Goal: Find specific page/section: Find specific page/section

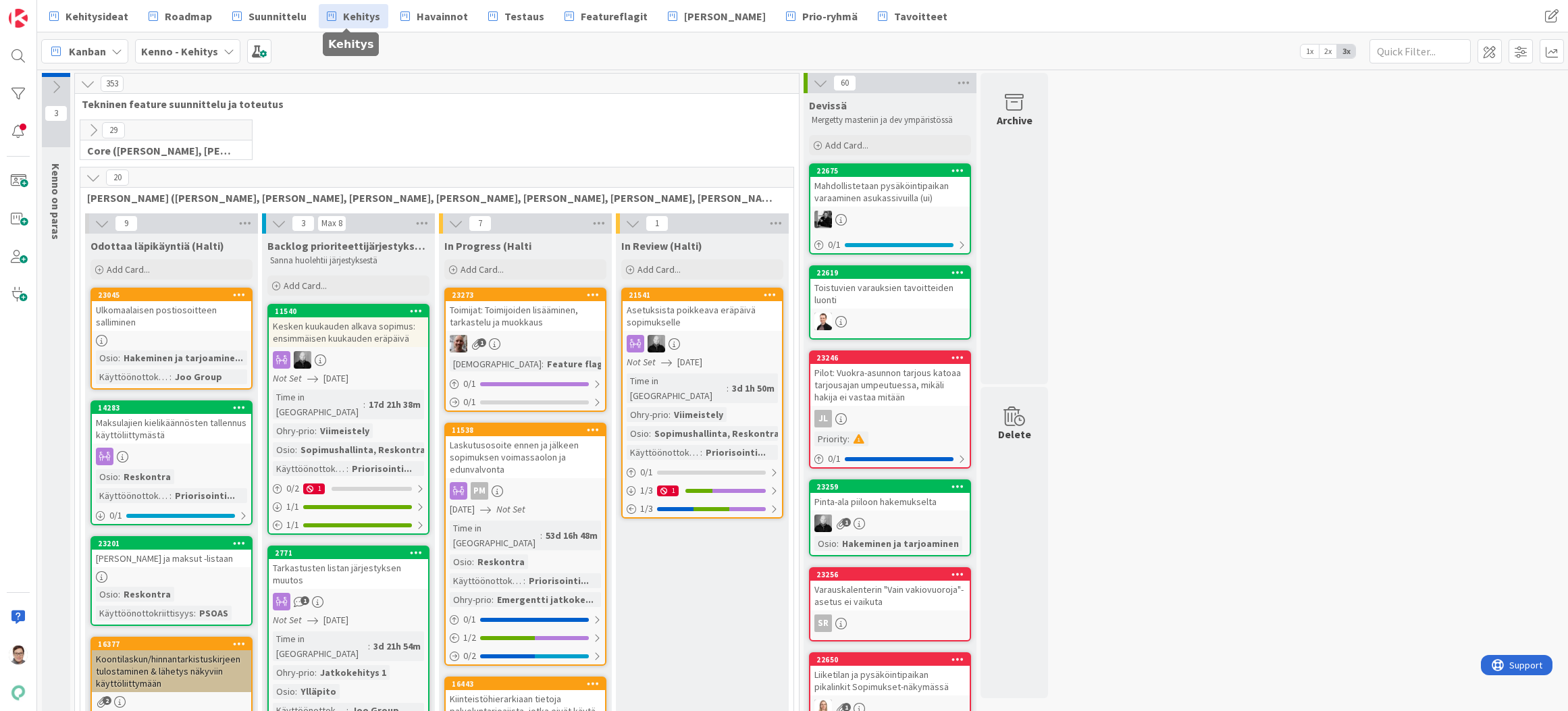
click at [94, 177] on icon at bounding box center [93, 177] width 15 height 15
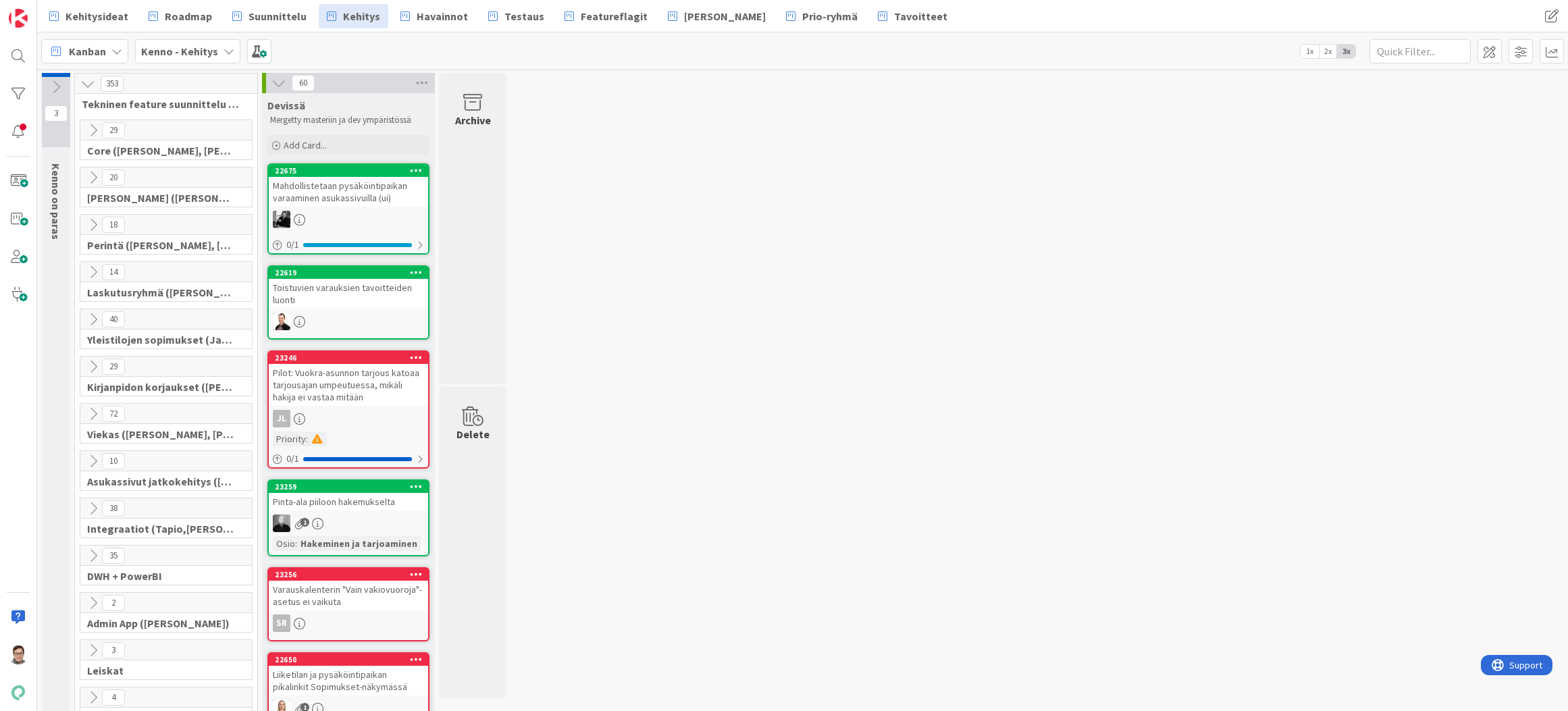
click at [92, 315] on icon at bounding box center [93, 319] width 15 height 15
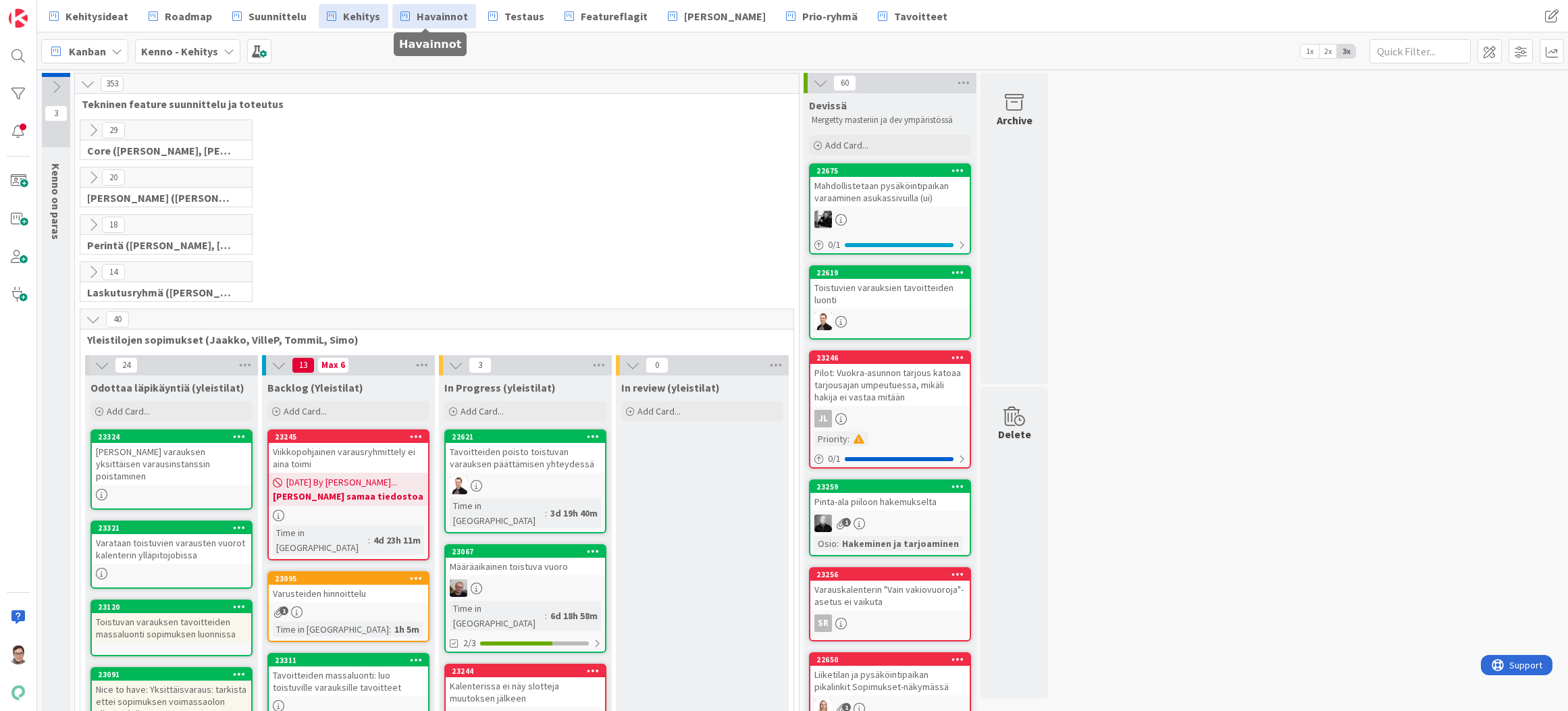
click at [424, 13] on span "Havainnot" at bounding box center [442, 16] width 51 height 16
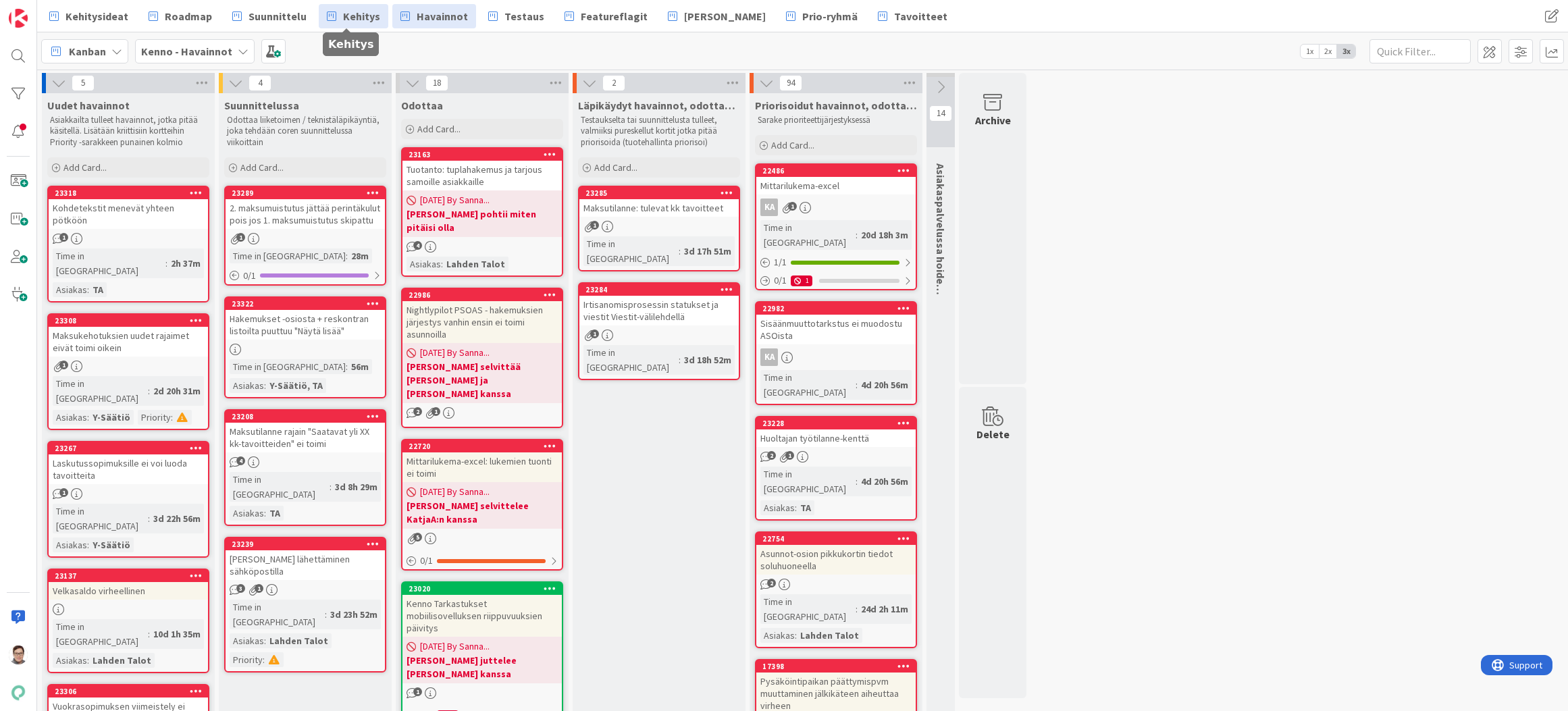
click at [352, 17] on span "Kehitys" at bounding box center [361, 16] width 37 height 16
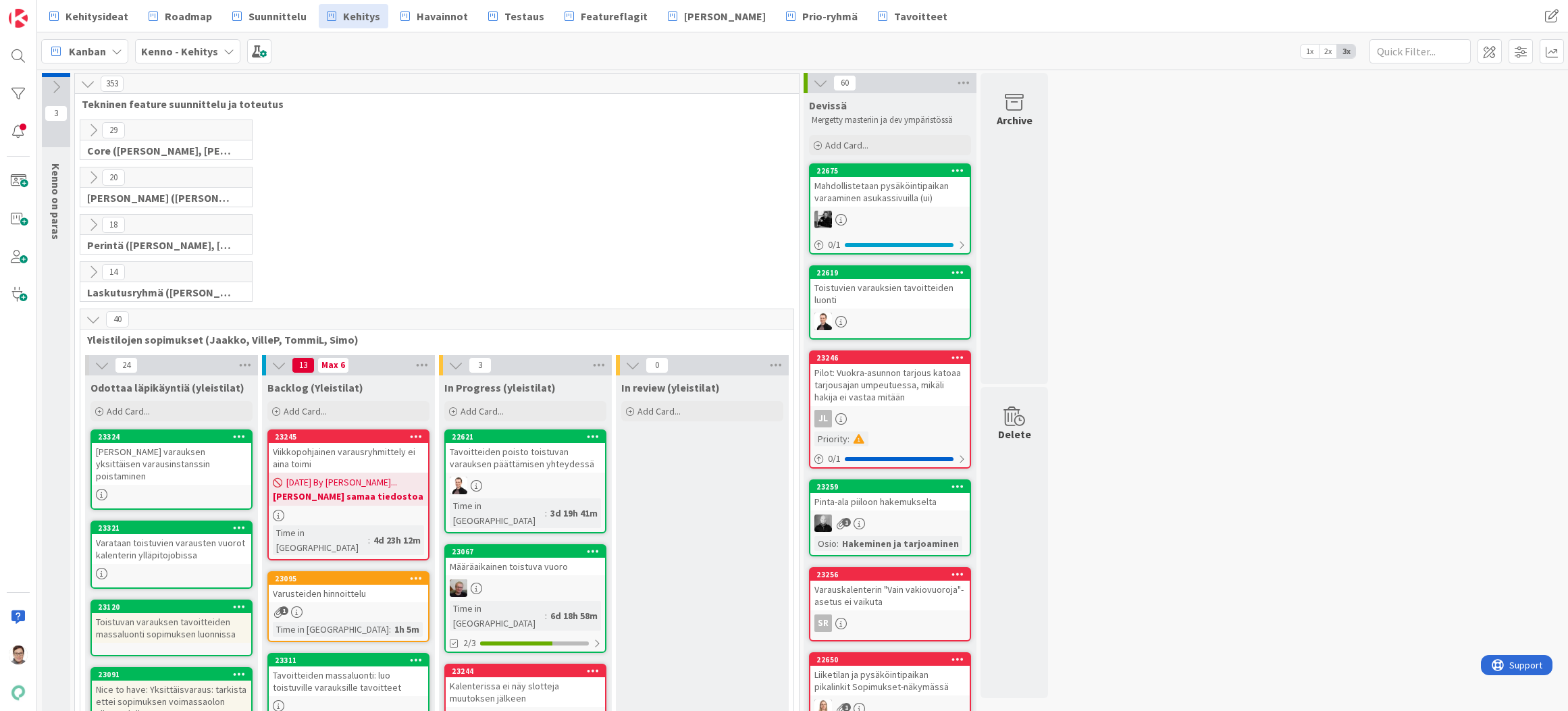
click at [92, 127] on icon at bounding box center [93, 130] width 15 height 15
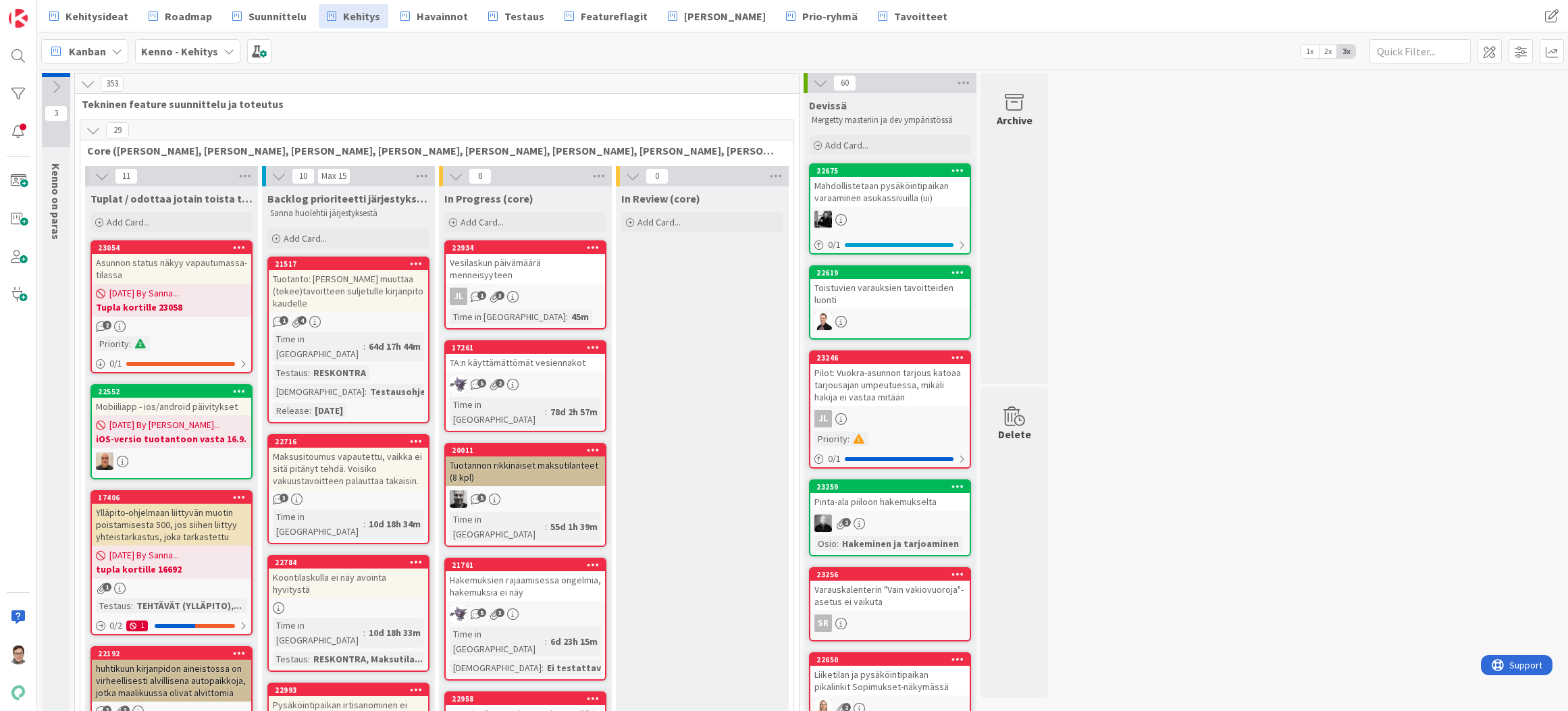
click at [92, 127] on icon at bounding box center [93, 130] width 15 height 15
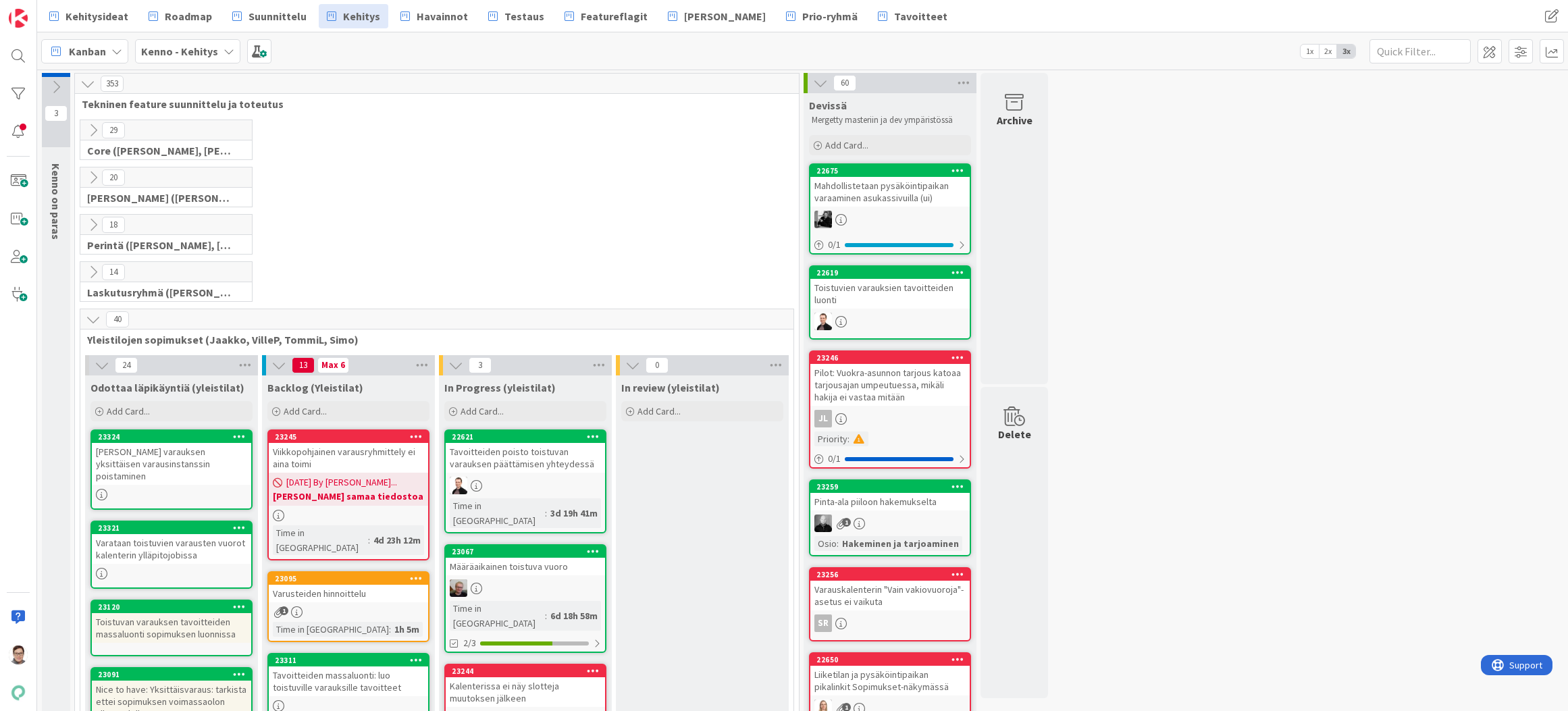
click at [92, 127] on icon at bounding box center [93, 130] width 15 height 15
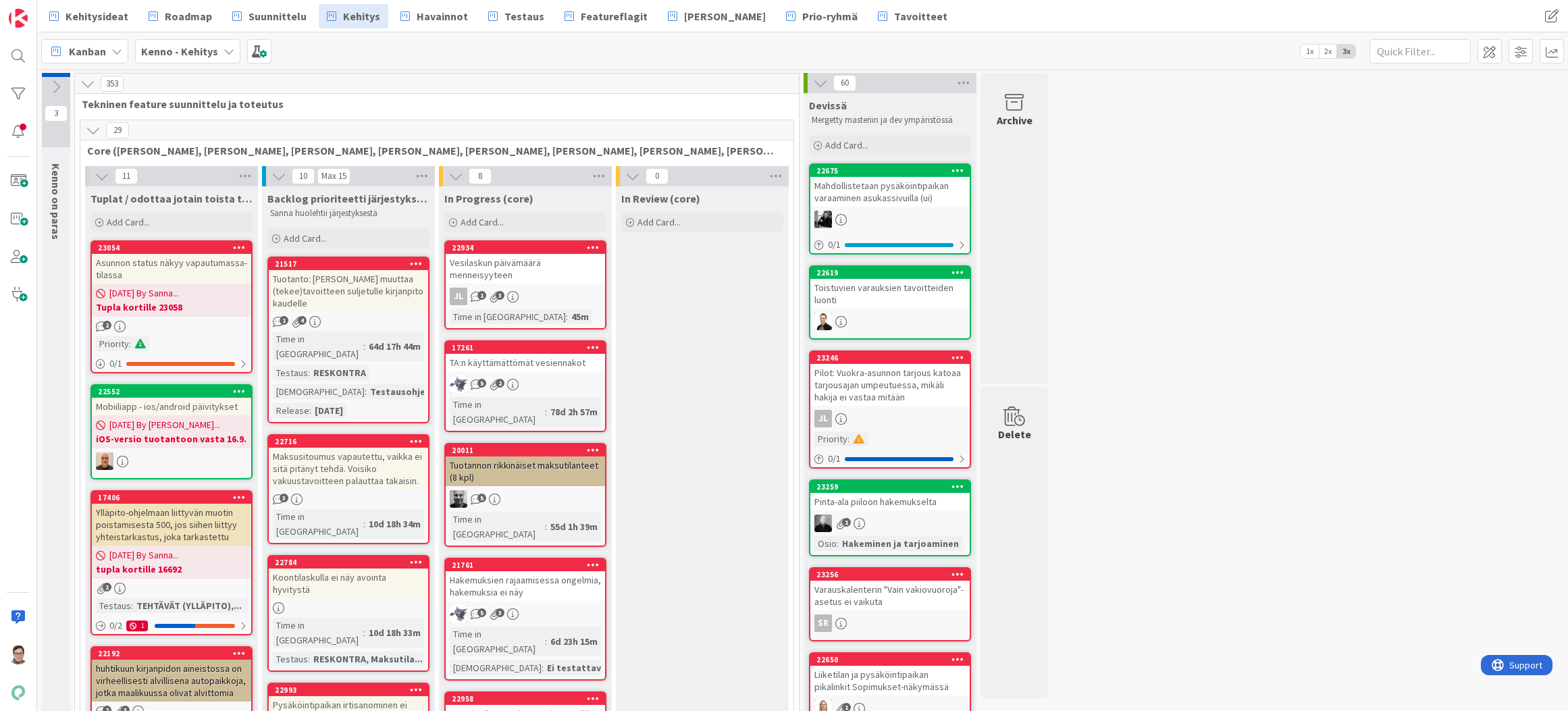
click at [95, 134] on icon at bounding box center [93, 130] width 15 height 15
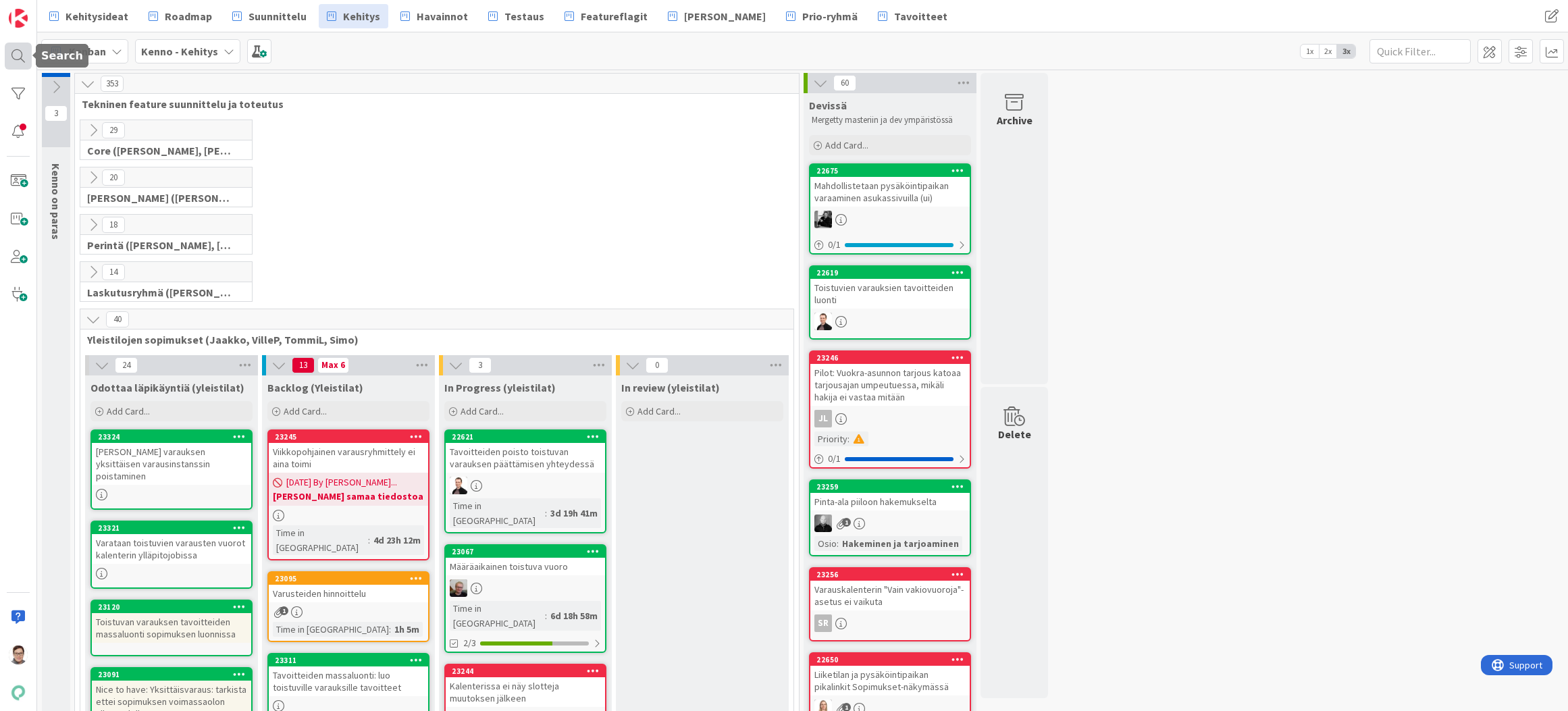
click at [19, 54] on div at bounding box center [18, 56] width 27 height 27
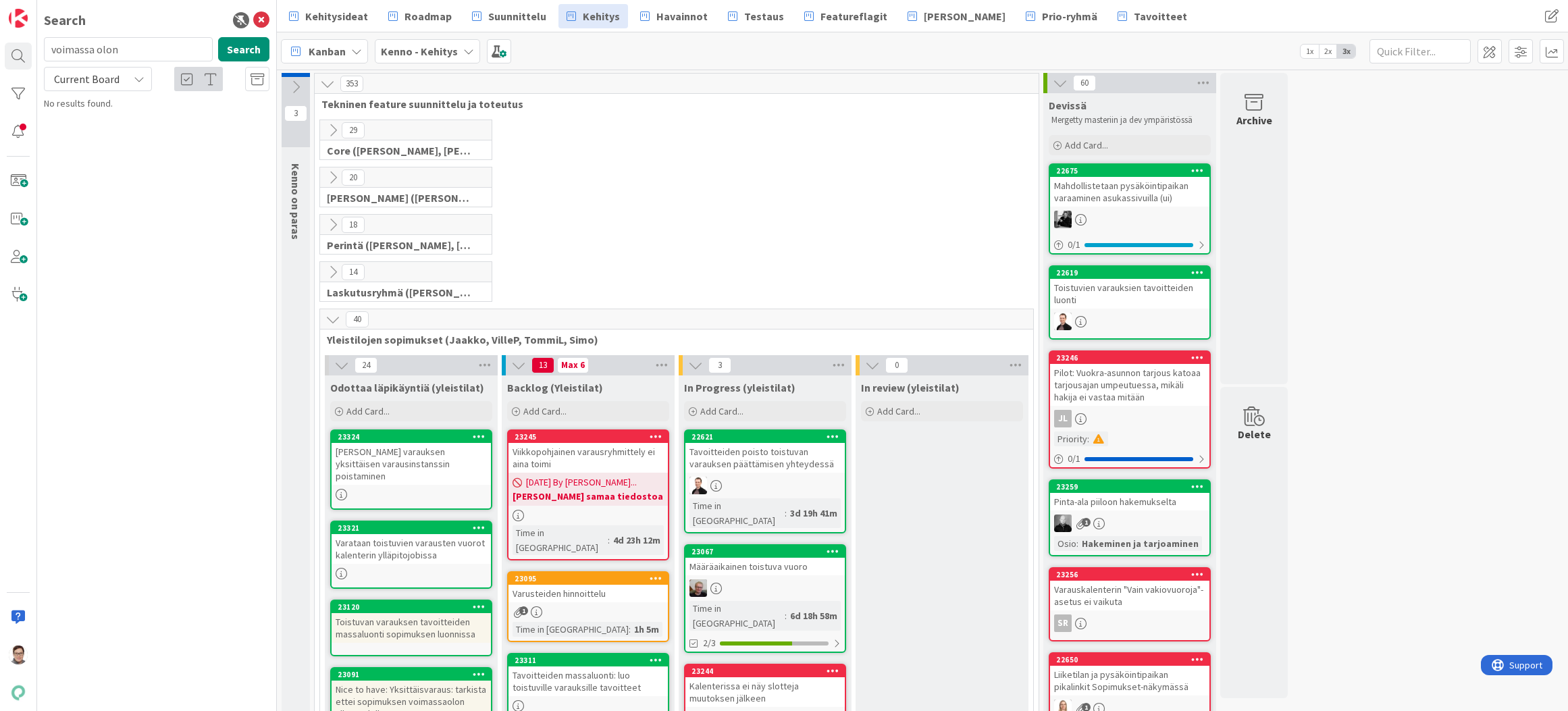
type input "voimassa olon"
click at [90, 79] on span "Current Board" at bounding box center [86, 78] width 65 height 13
click at [94, 133] on span "All Boards" at bounding box center [121, 135] width 141 height 20
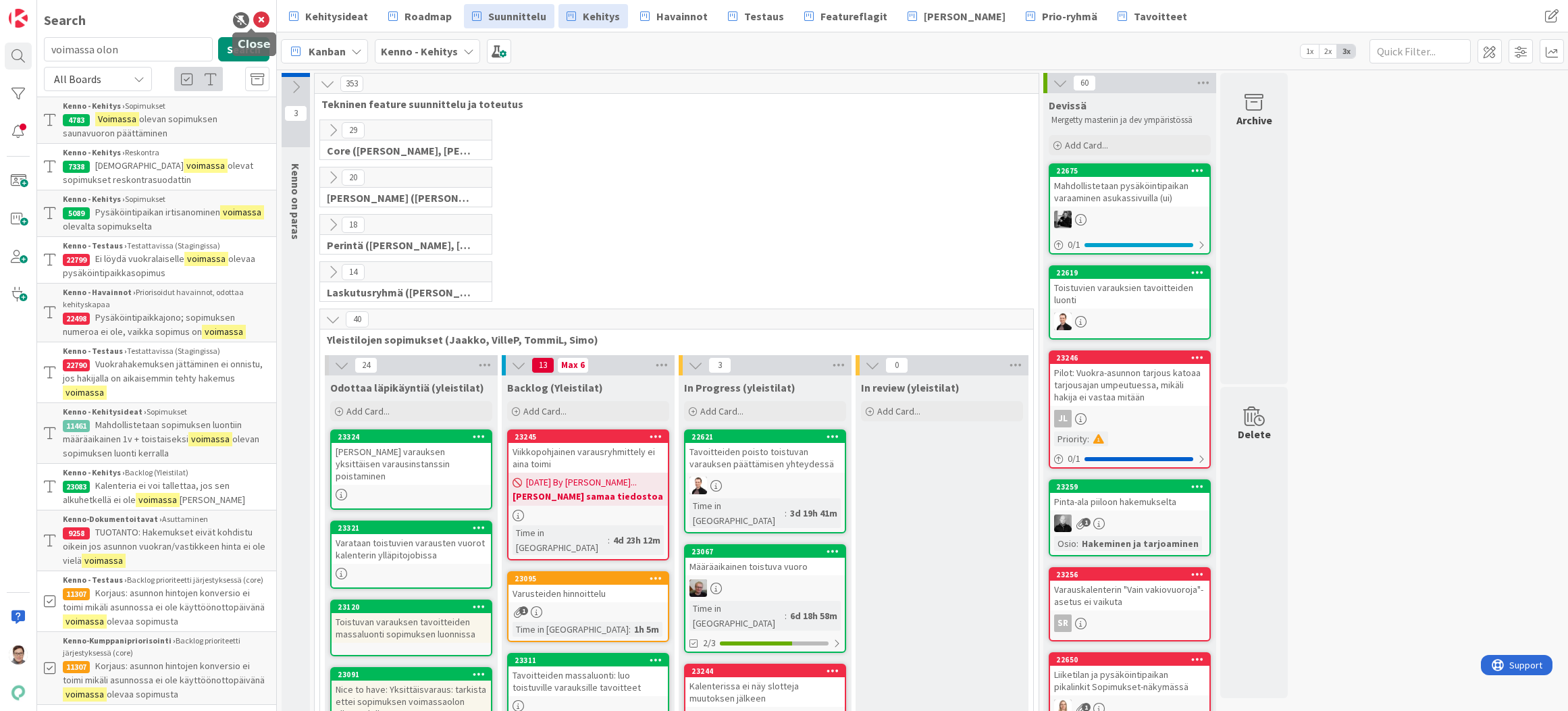
click at [253, 19] on icon at bounding box center [261, 20] width 16 height 16
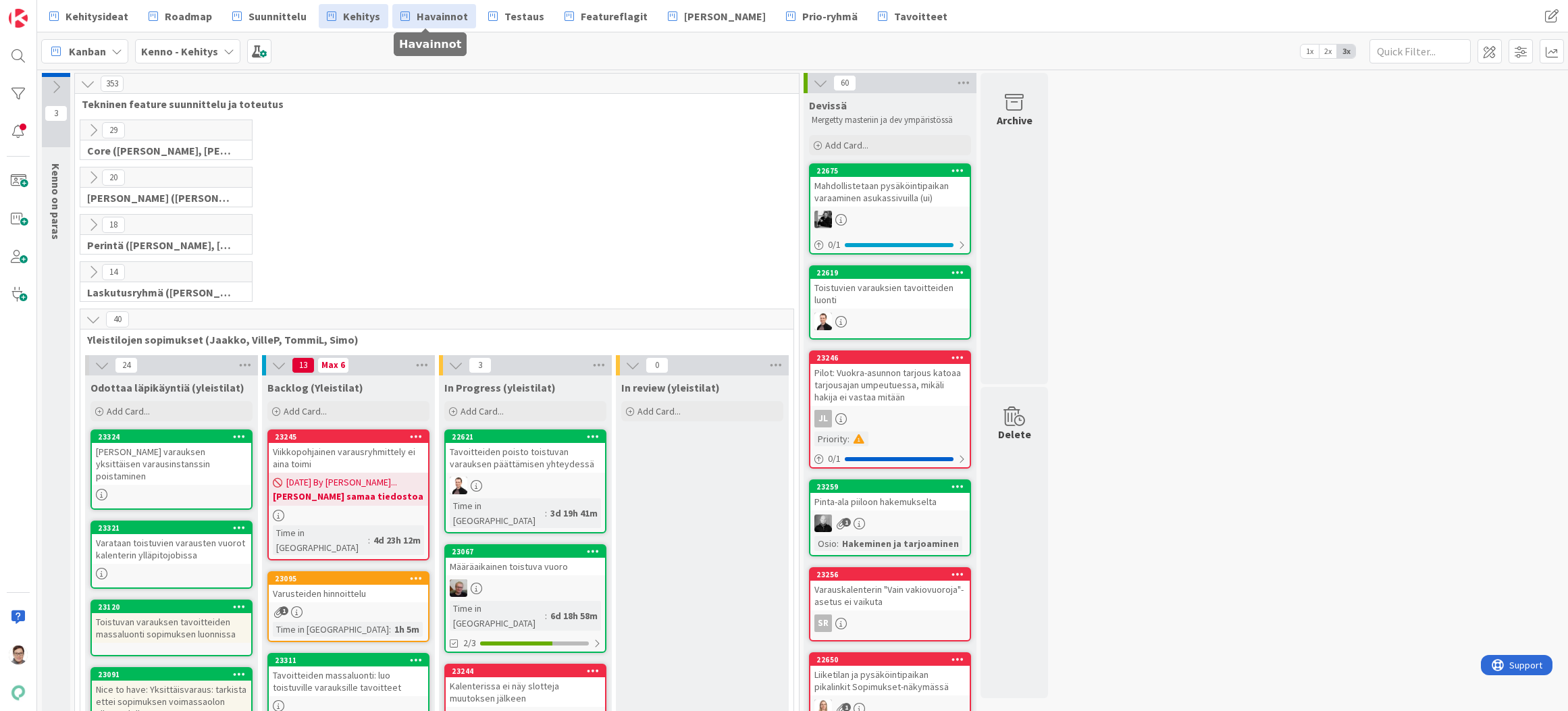
click at [444, 18] on span "Havainnot" at bounding box center [442, 16] width 51 height 16
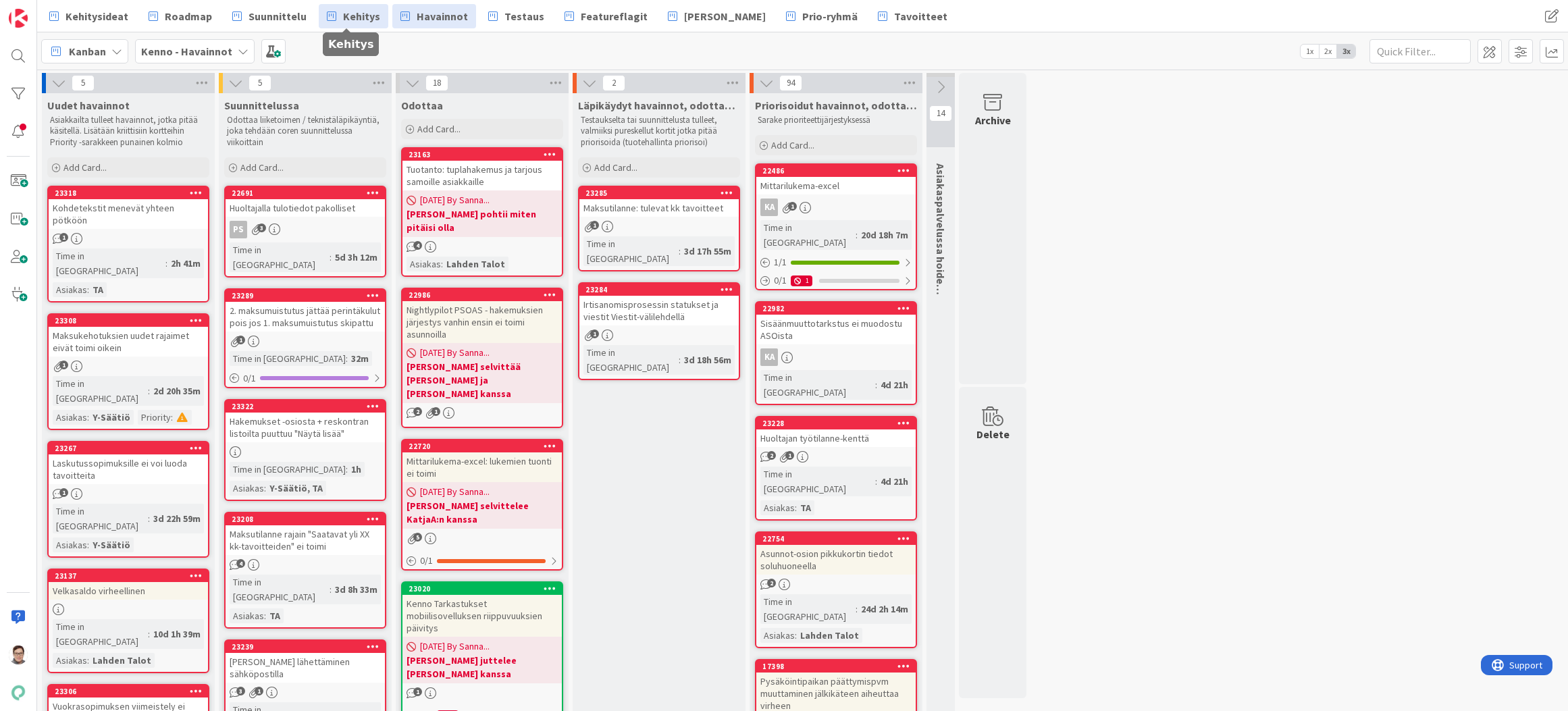
click at [358, 18] on span "Kehitys" at bounding box center [361, 16] width 37 height 16
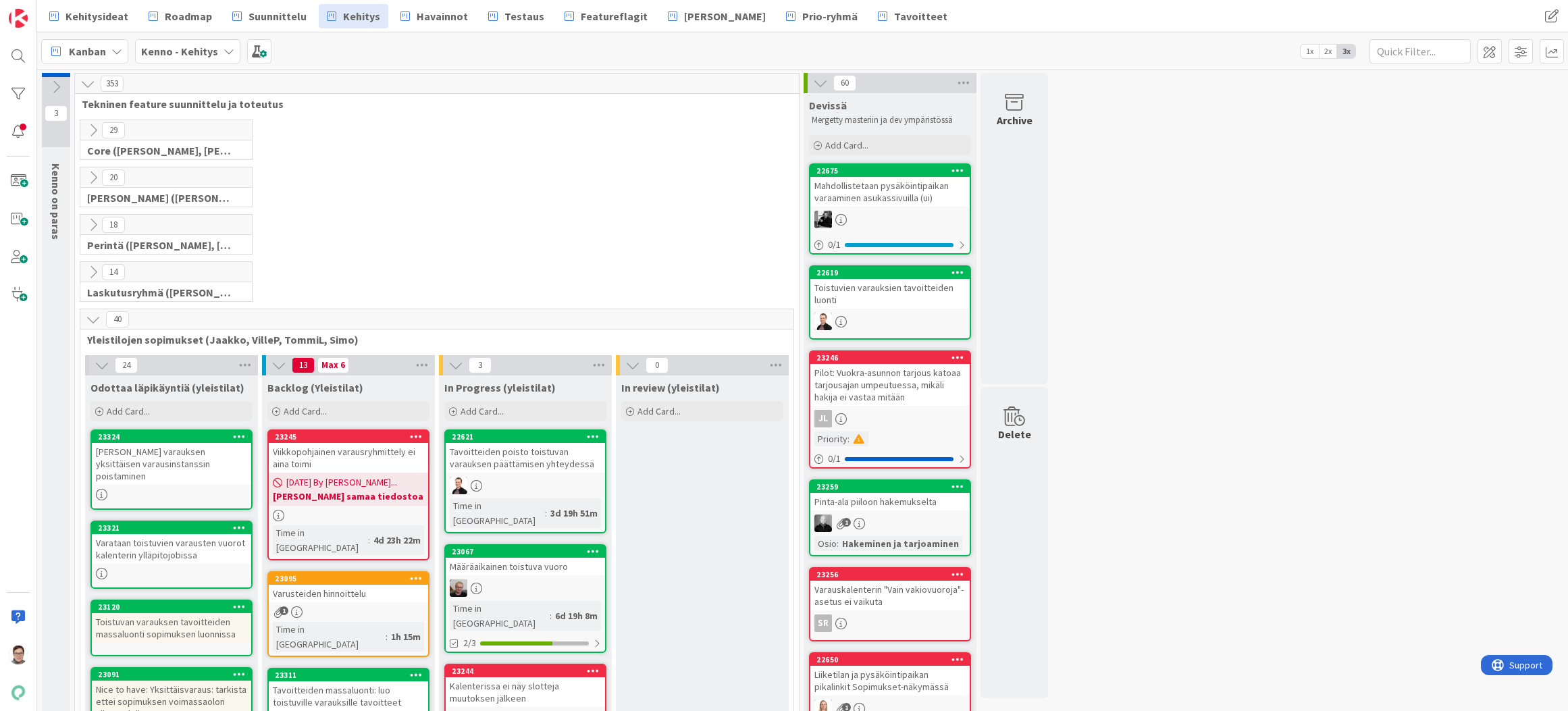
click at [89, 318] on icon at bounding box center [93, 319] width 15 height 15
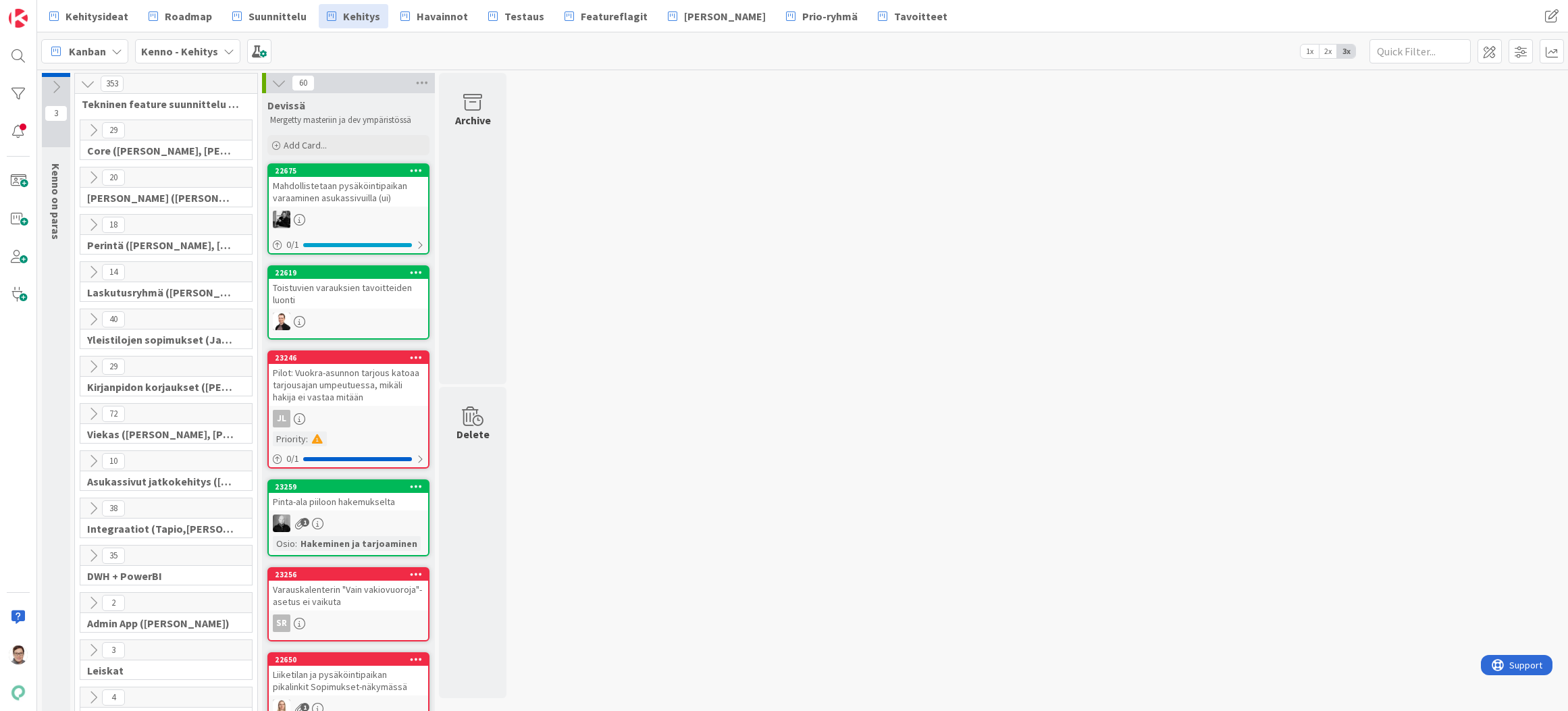
click at [90, 267] on icon at bounding box center [93, 271] width 15 height 15
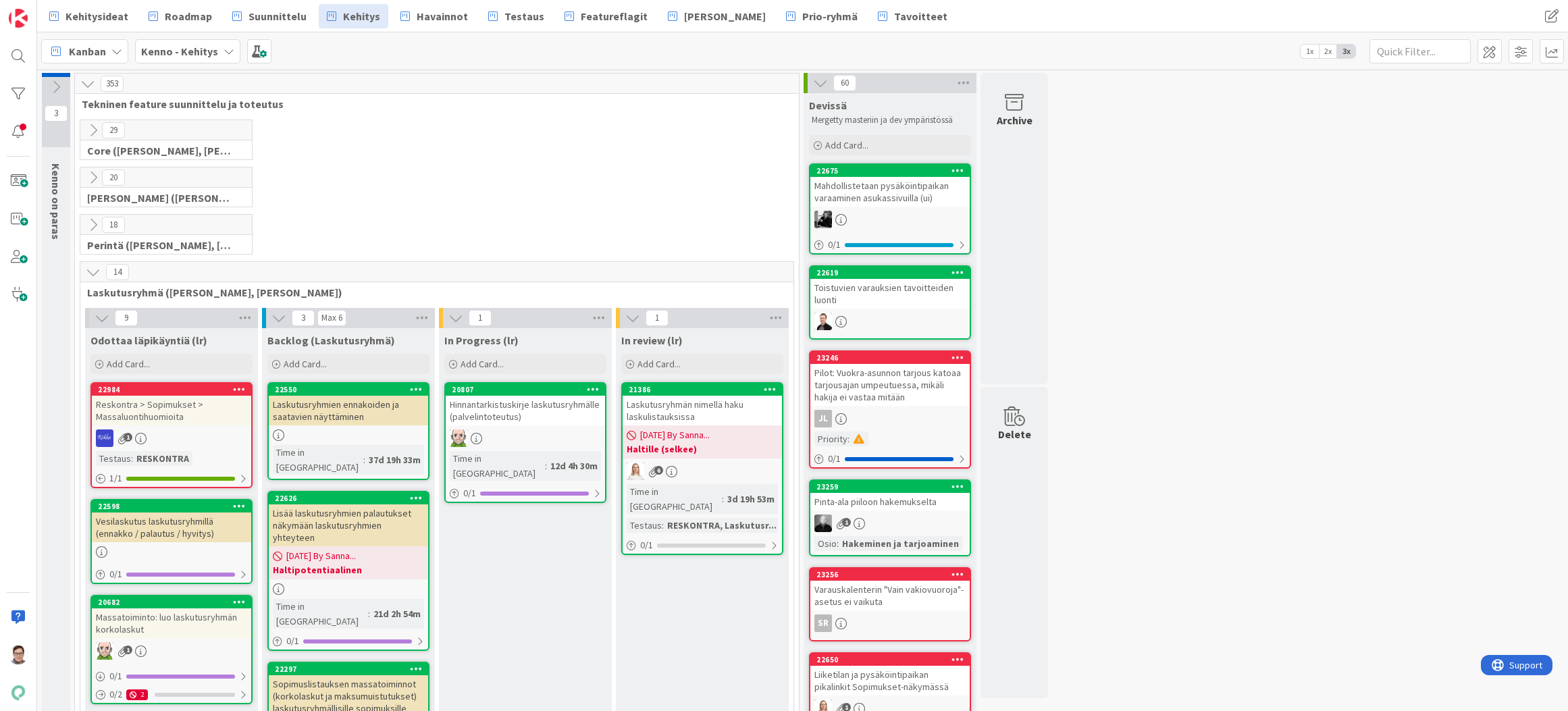
click at [11, 509] on div at bounding box center [19, 355] width 37 height 711
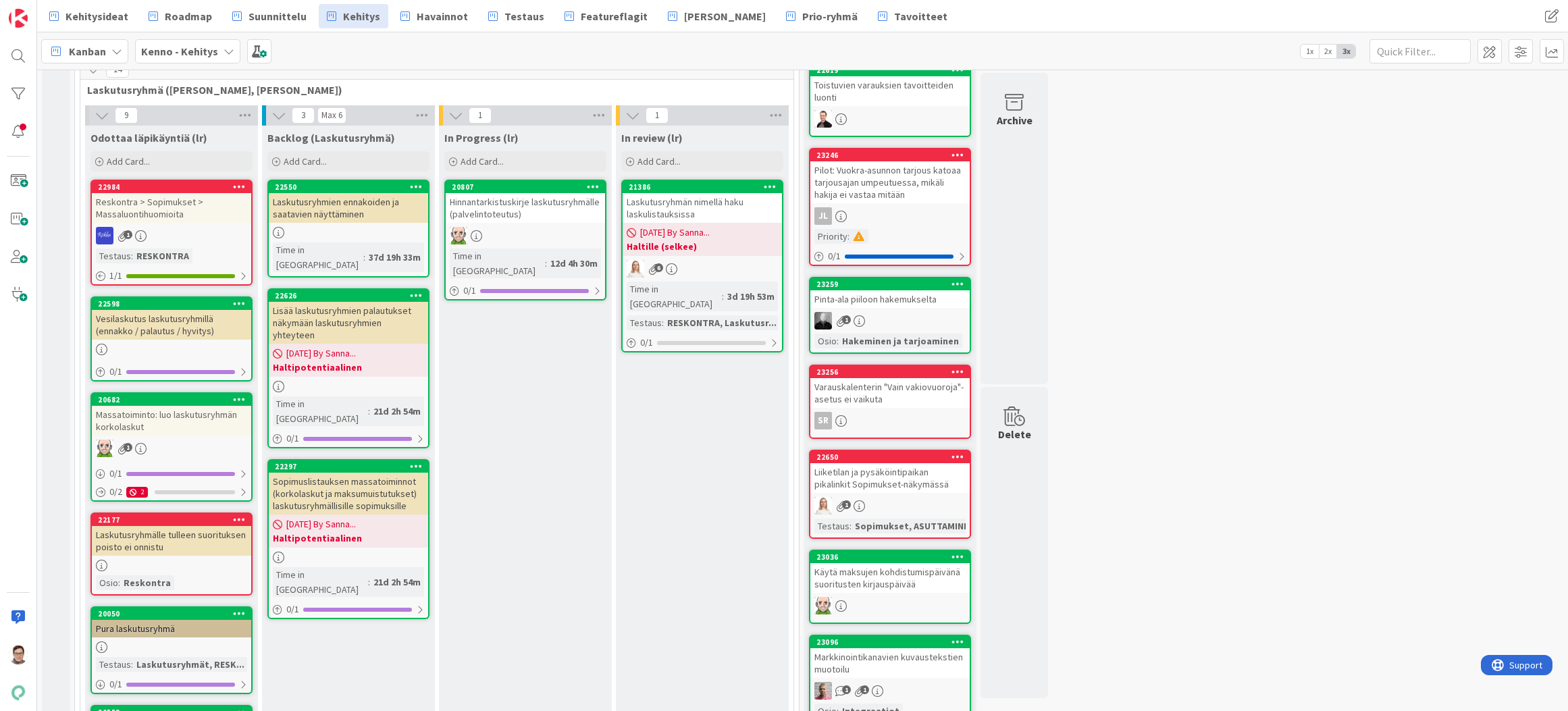
scroll to position [135, 0]
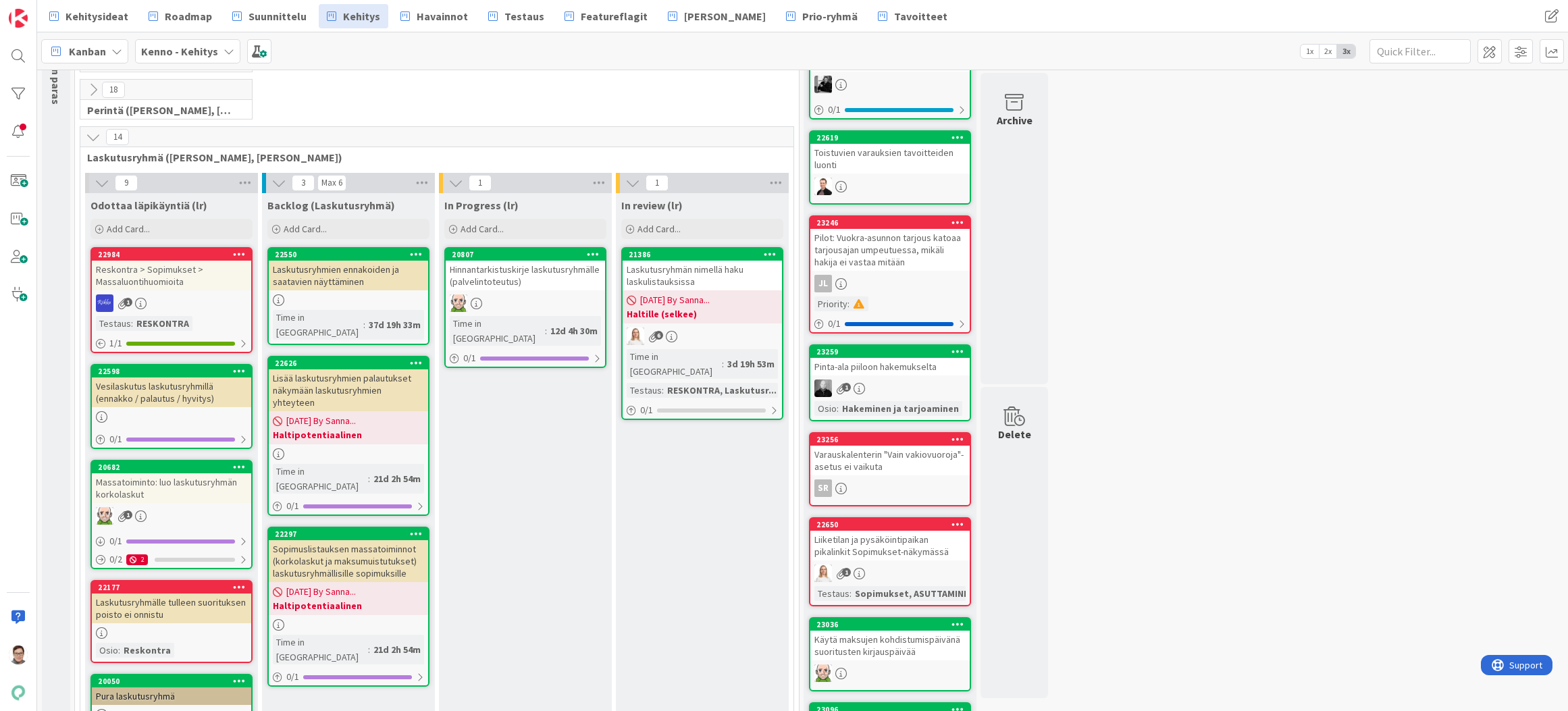
click at [167, 274] on div "Reskontra > Sopimukset > Massaluontihuomioita" at bounding box center [171, 275] width 159 height 30
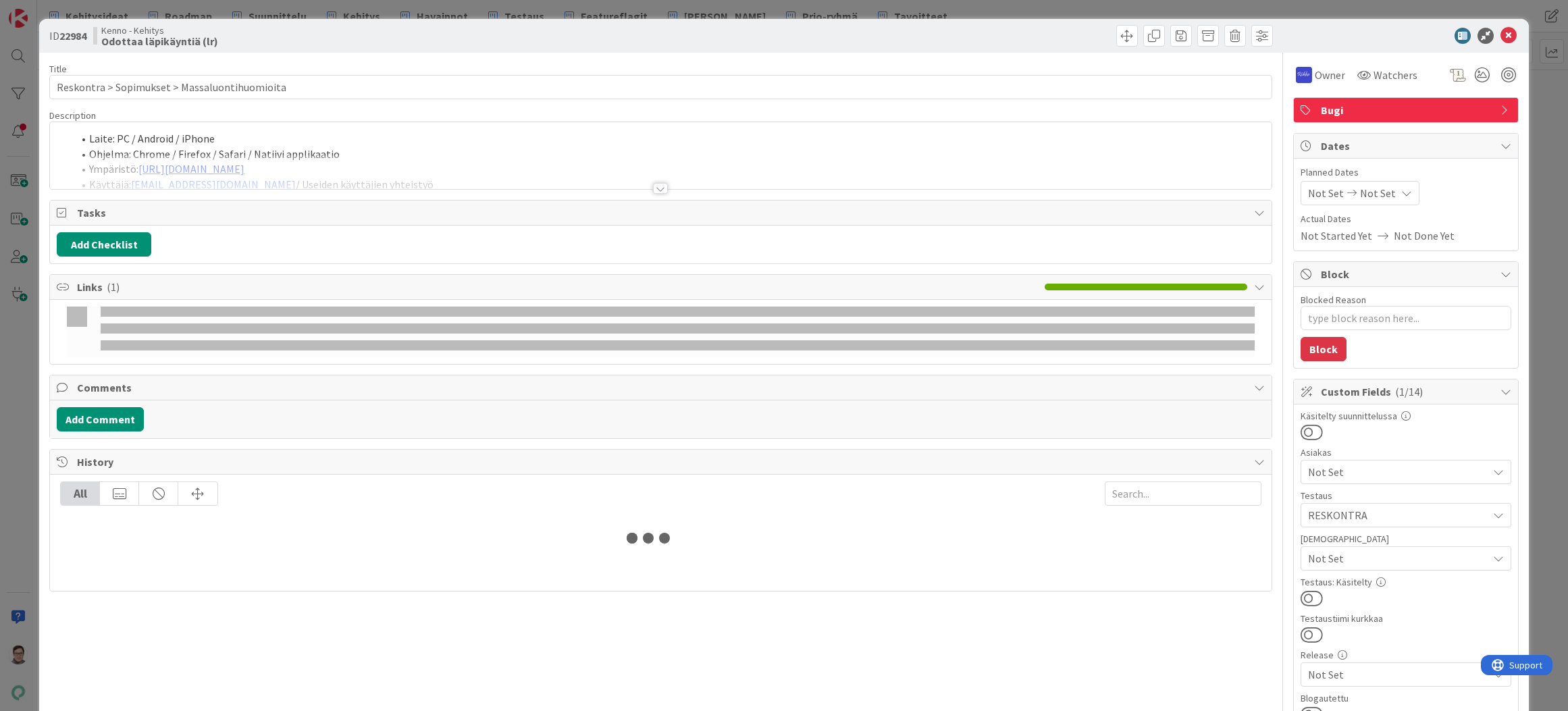
type textarea "x"
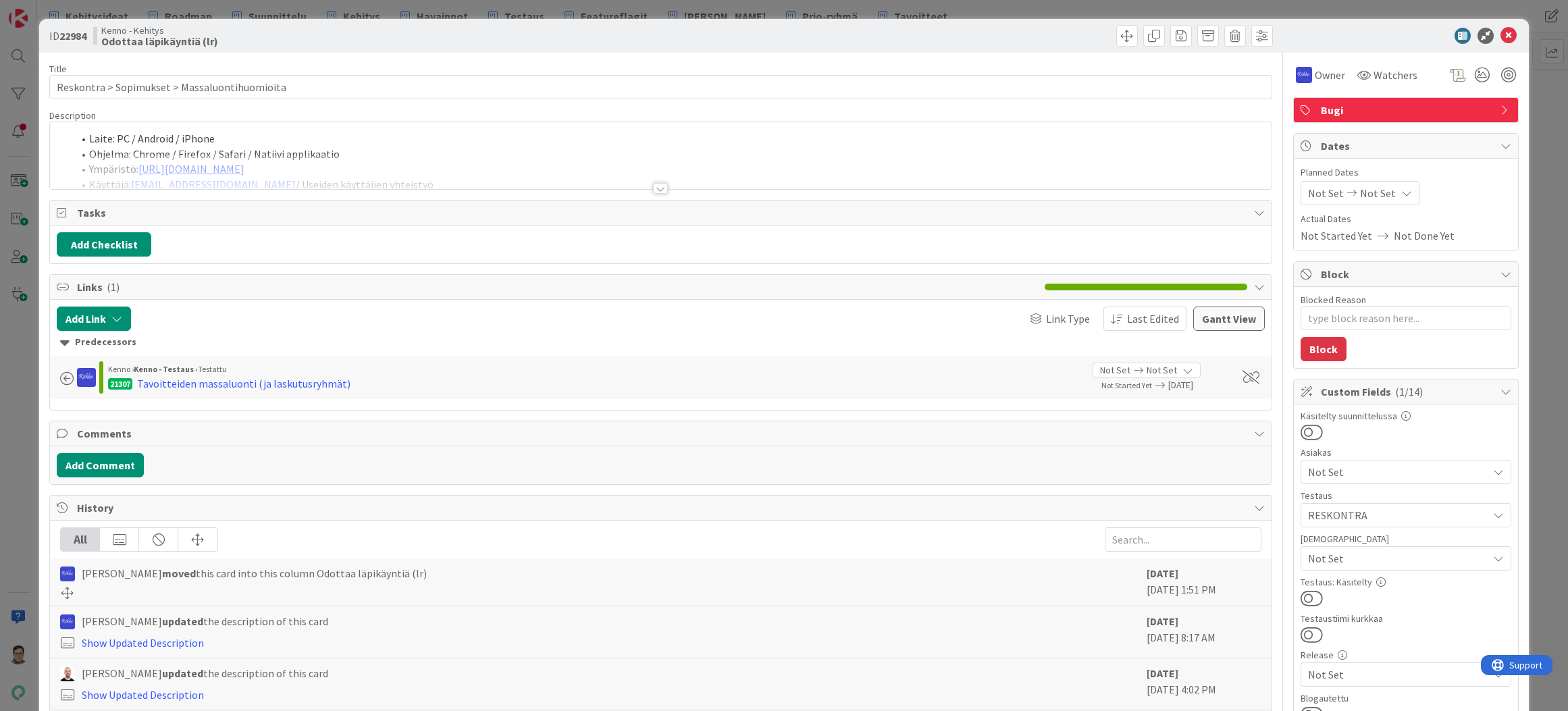
click at [653, 183] on div at bounding box center [660, 188] width 15 height 11
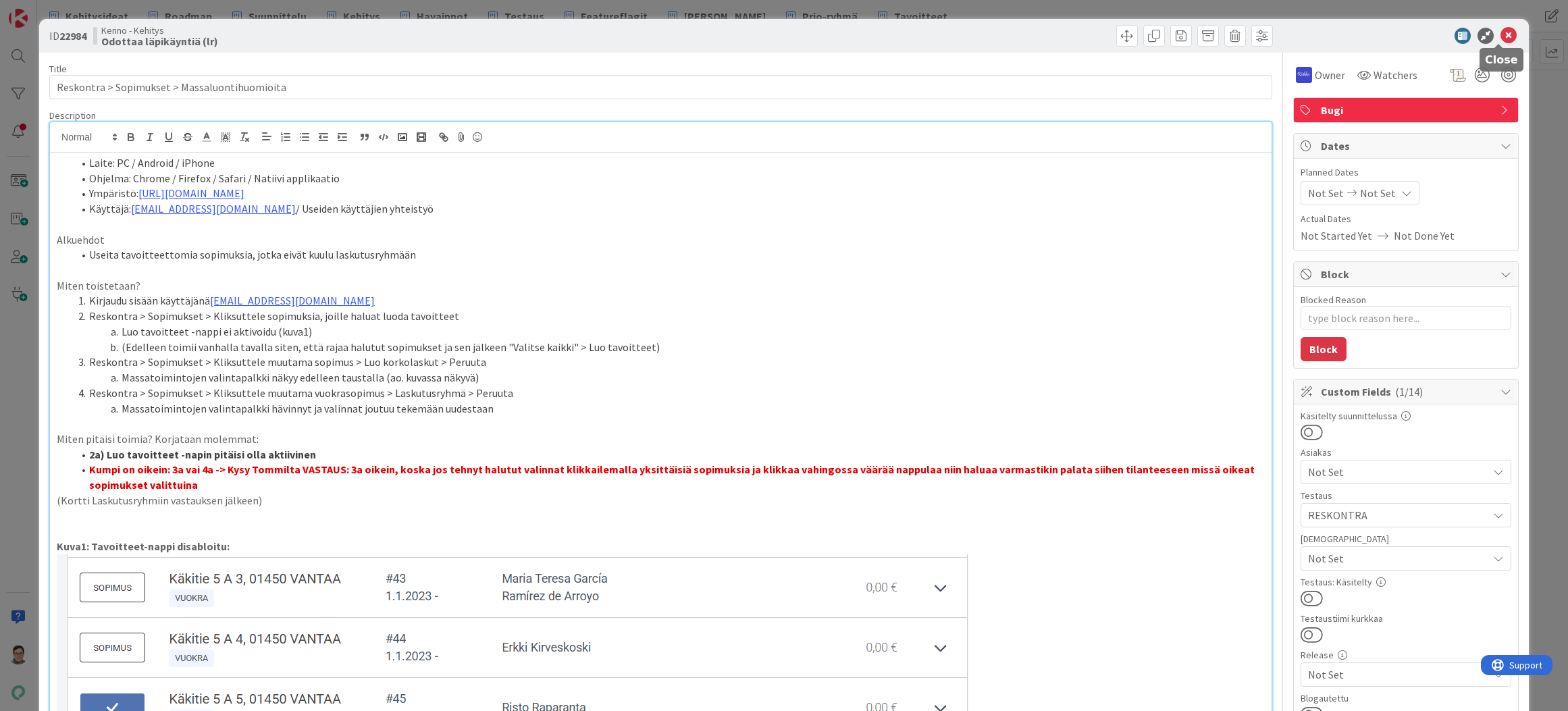
click at [1500, 40] on icon at bounding box center [1508, 36] width 16 height 16
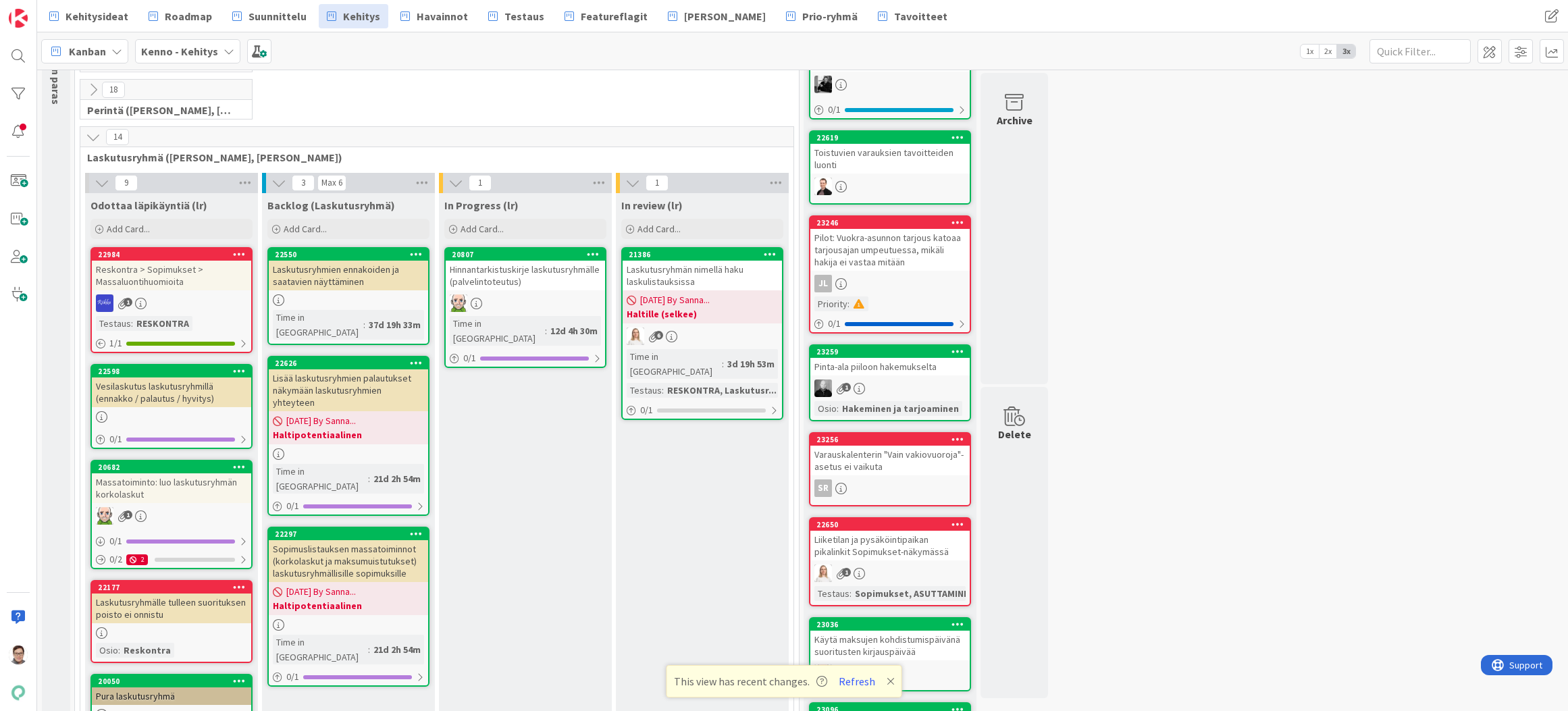
drag, startPoint x: 1242, startPoint y: 700, endPoint x: 1103, endPoint y: 697, distance: 139.0
drag, startPoint x: 854, startPoint y: 677, endPoint x: 850, endPoint y: 685, distance: 8.9
click at [853, 678] on button "Refresh" at bounding box center [857, 681] width 46 height 18
